Goal: Task Accomplishment & Management: Use online tool/utility

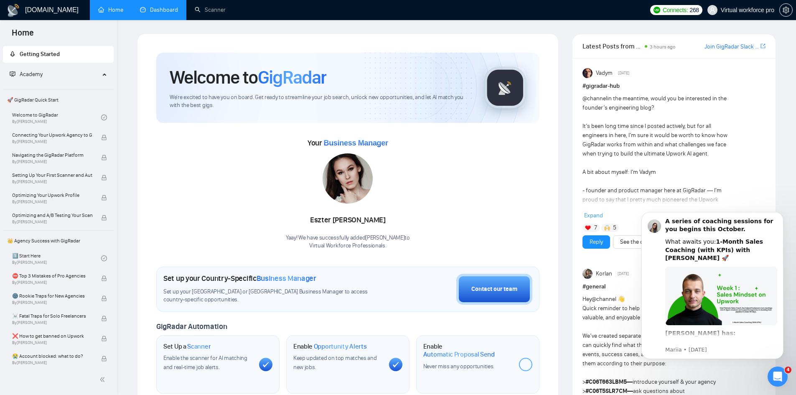
click at [155, 7] on link "Dashboard" at bounding box center [159, 9] width 38 height 7
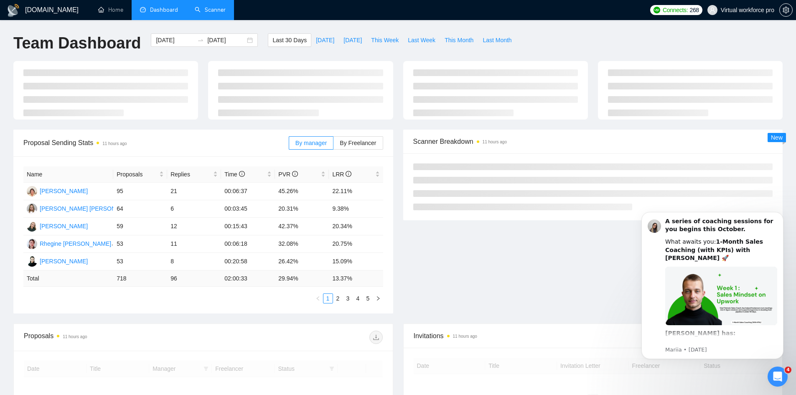
click at [202, 12] on link "Scanner" at bounding box center [210, 9] width 31 height 7
